Goal: Task Accomplishment & Management: Manage account settings

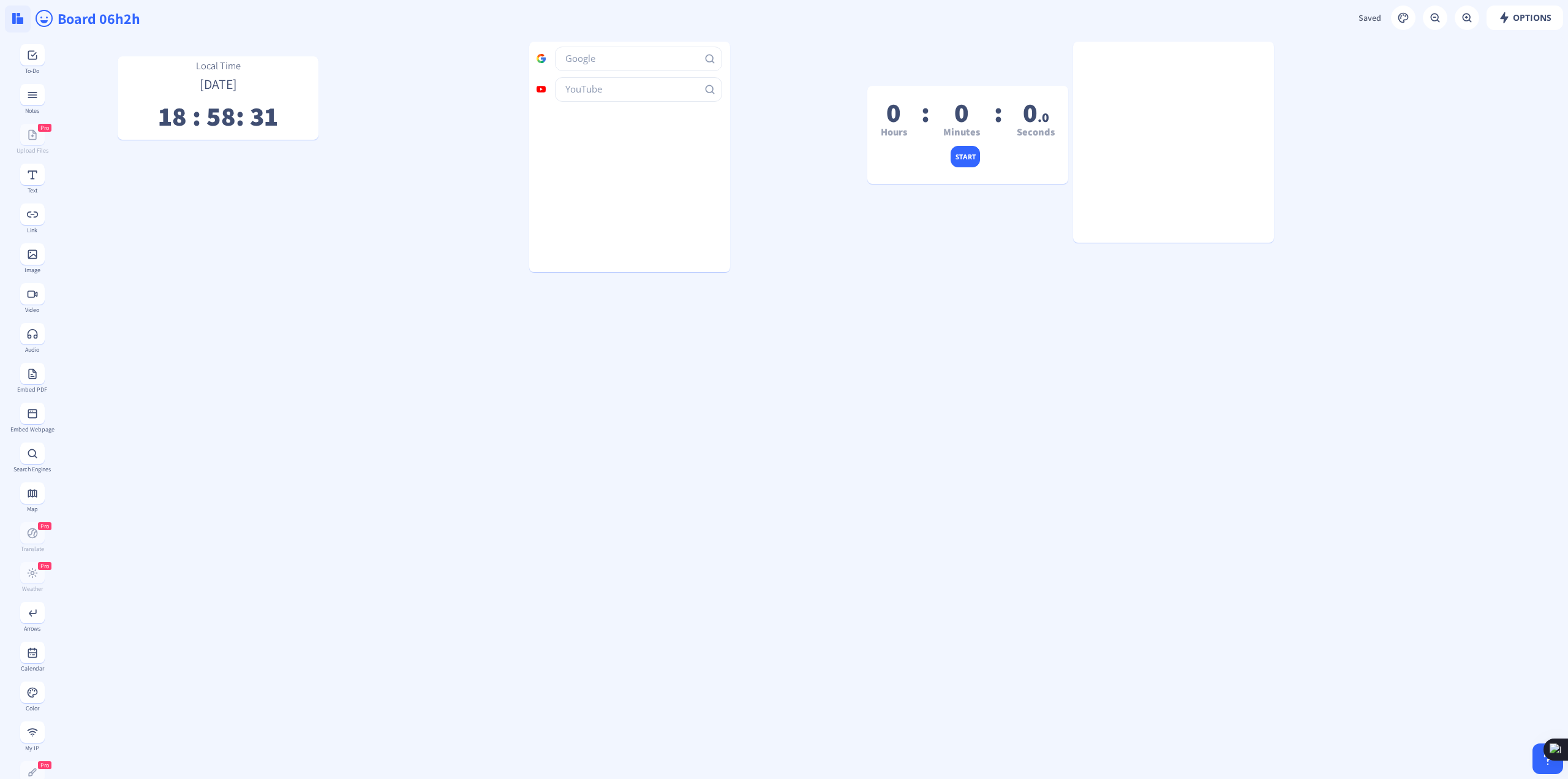
click at [22, 23] on img at bounding box center [17, 18] width 11 height 11
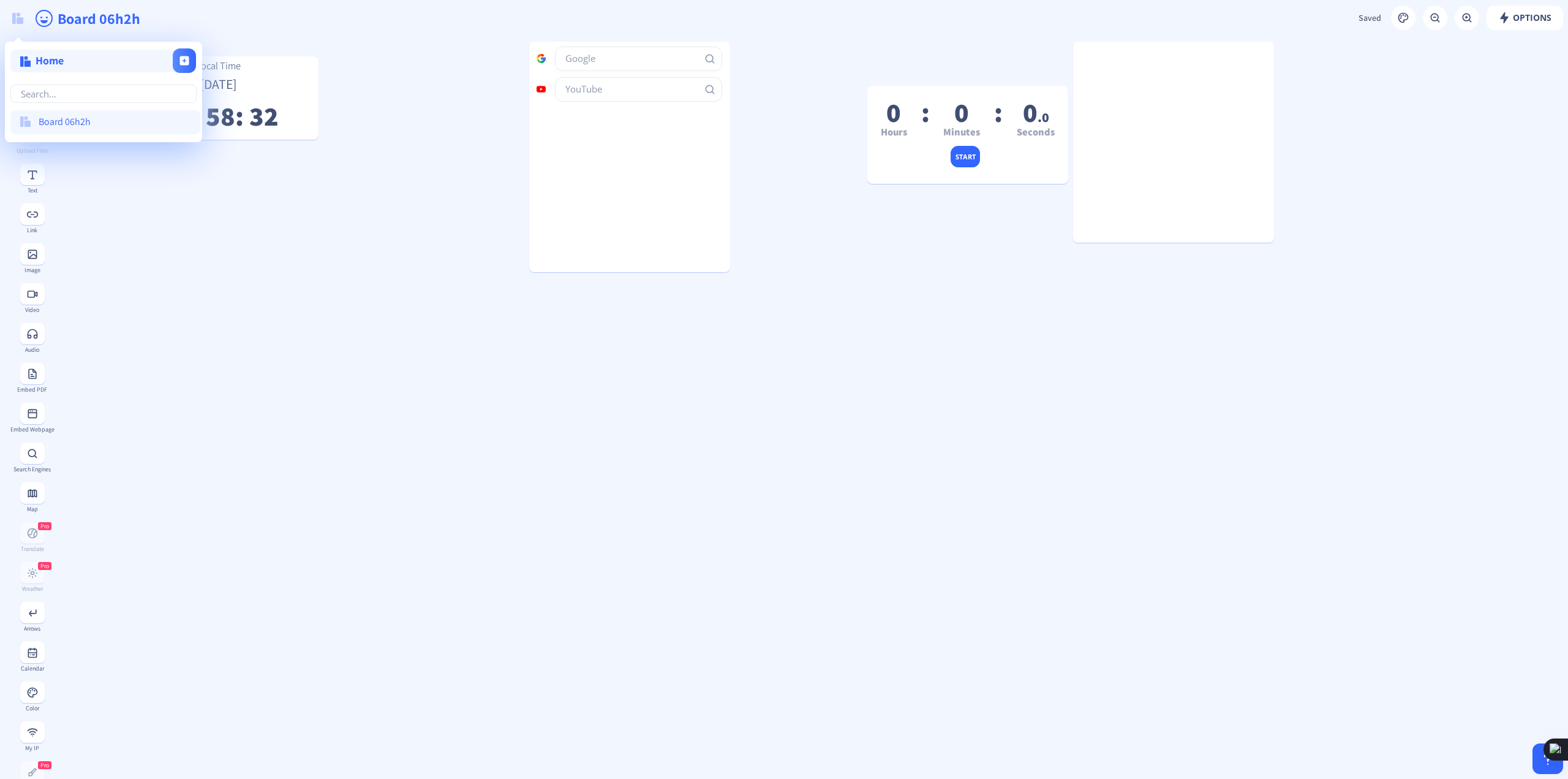
click at [64, 70] on div "Home Board 06h2h" at bounding box center [103, 91] width 196 height 98
click at [66, 62] on div "Home" at bounding box center [101, 61] width 183 height 23
click at [85, 21] on input "Board 06h2h" at bounding box center [448, 18] width 784 height 36
click at [97, 19] on input "Board 06h2h" at bounding box center [448, 18] width 784 height 36
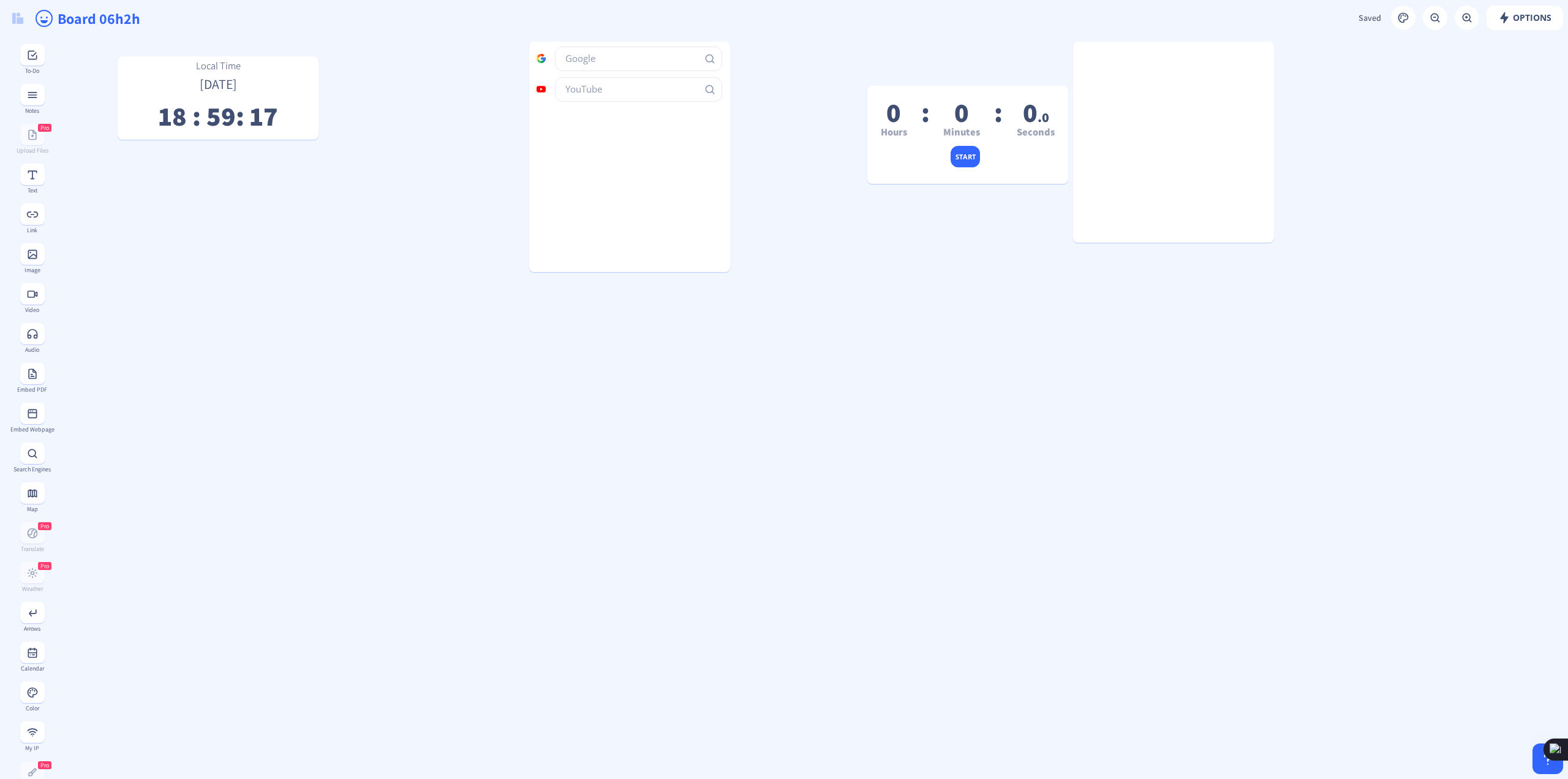
click at [97, 19] on input "Board 06h2h" at bounding box center [448, 18] width 784 height 36
click at [104, 19] on input "Board 06h2h" at bounding box center [448, 18] width 784 height 36
click at [101, 22] on input "Board 06h2h" at bounding box center [448, 18] width 784 height 36
click at [100, 22] on input "Board 06h2h" at bounding box center [448, 18] width 784 height 36
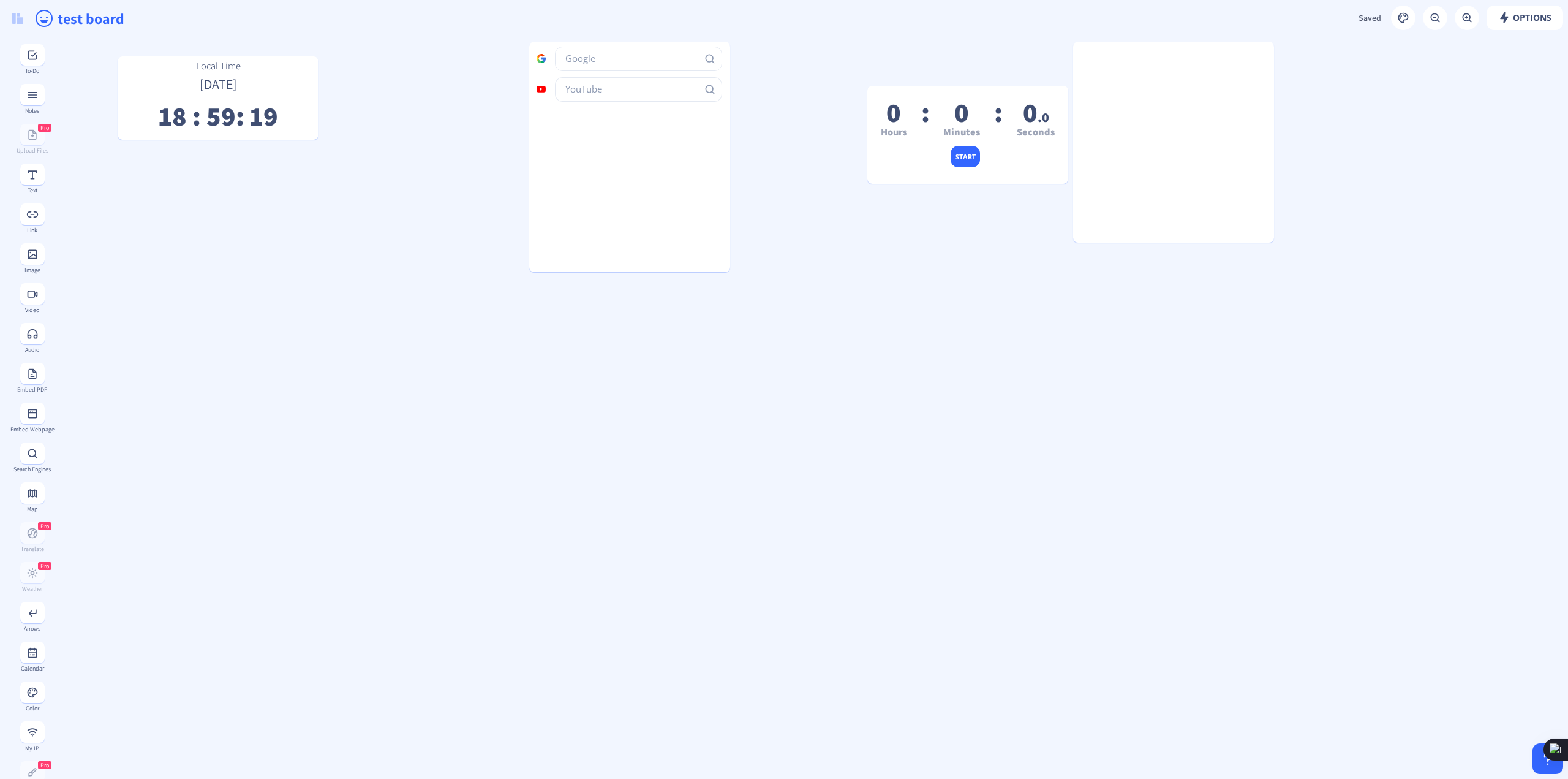
type input "test board"
click at [379, 361] on gridster "Local Time [DATE] 18 : 59 : 20 0 Hours : 0 Minutes : 0 .0 Seconds start" at bounding box center [810, 744] width 1514 height 1417
click at [22, 373] on button at bounding box center [32, 370] width 25 height 22
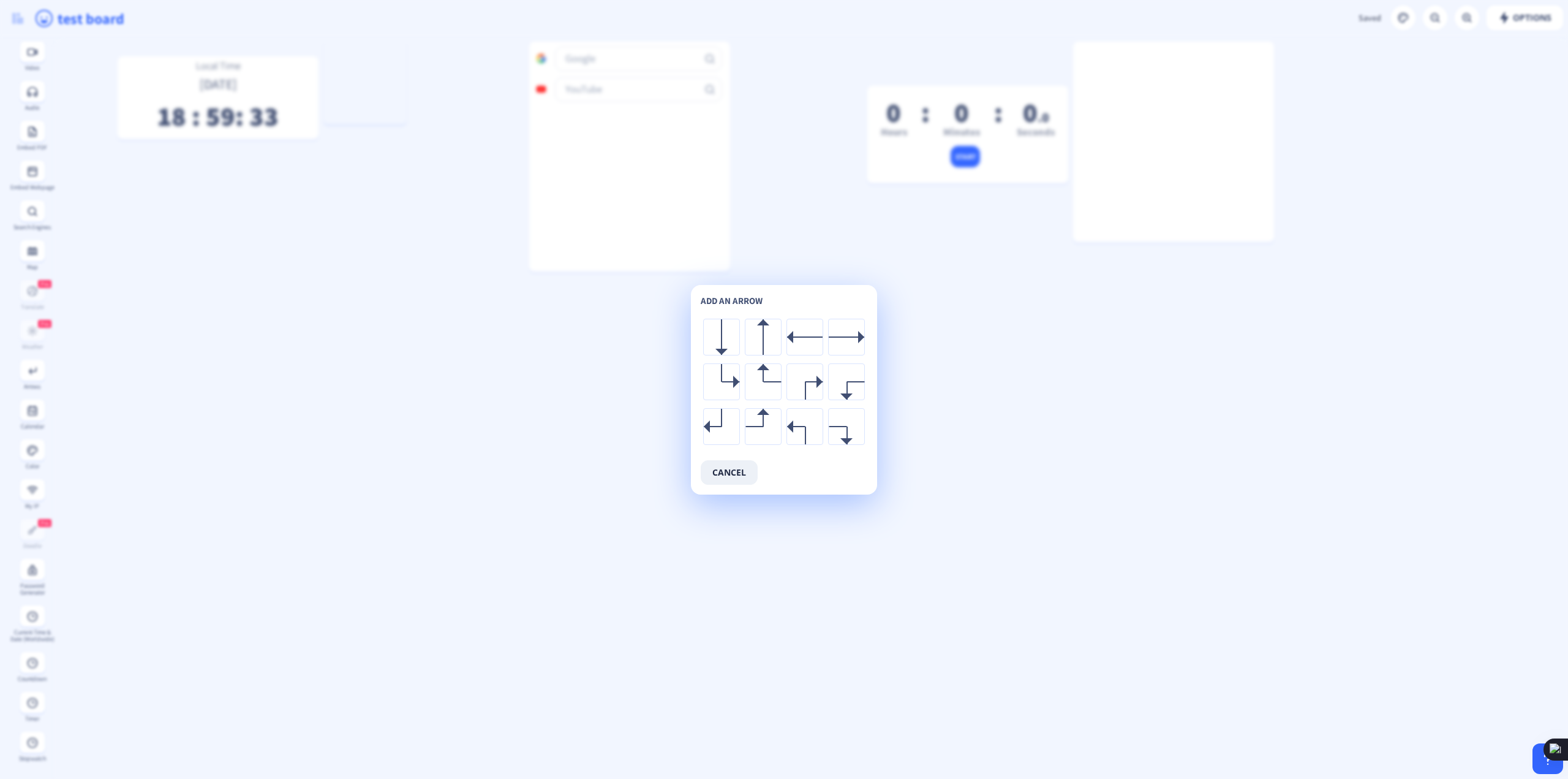
click at [987, 421] on app-new "Options Saved Saving... test board Local Time [DATE] 18 : 59 : 33 0 Hours : 0 M…" at bounding box center [784, 390] width 1568 height 779
click at [740, 460] on button "cancel" at bounding box center [729, 472] width 57 height 25
